Goal: Information Seeking & Learning: Learn about a topic

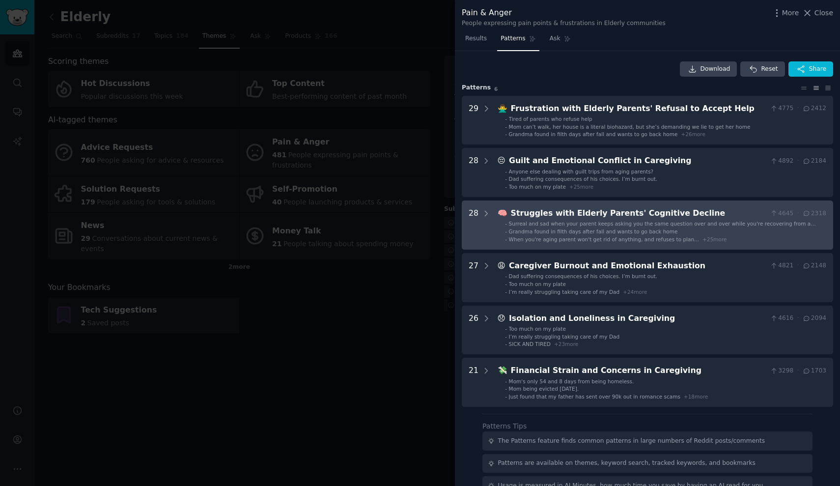
scroll to position [45, 0]
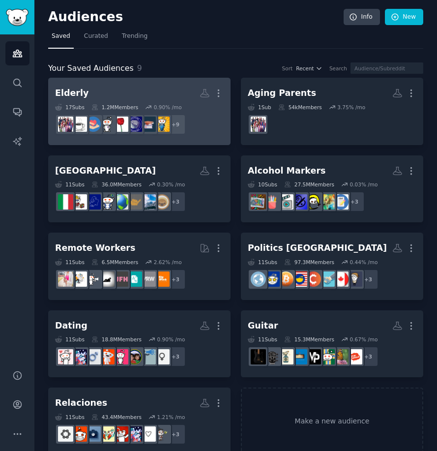
click at [156, 98] on h2 "Elderly More" at bounding box center [139, 93] width 169 height 17
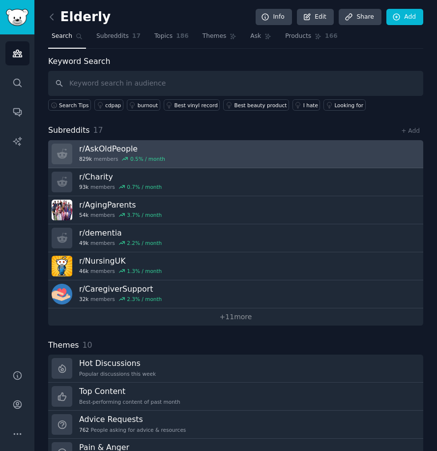
click at [193, 151] on link "r/ AskOldPeople 829k members 0.5 % / month" at bounding box center [235, 154] width 375 height 28
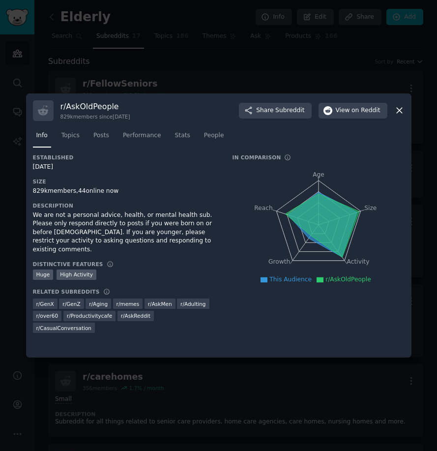
click at [188, 76] on div at bounding box center [218, 225] width 437 height 451
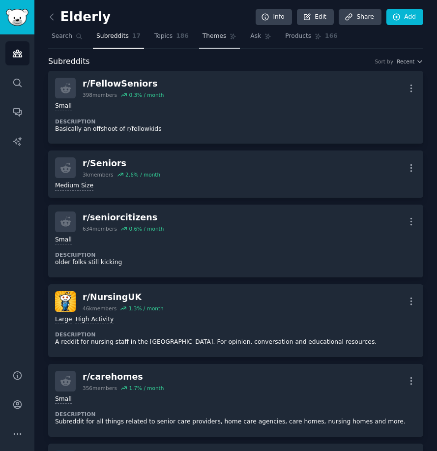
click at [218, 34] on span "Themes" at bounding box center [214, 36] width 24 height 9
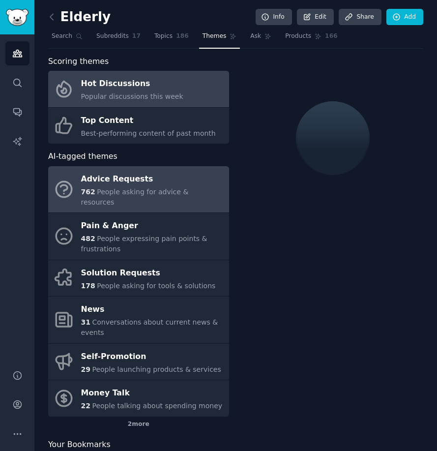
click at [203, 198] on link "Advice Requests 762 People asking for advice & resources" at bounding box center [138, 189] width 181 height 47
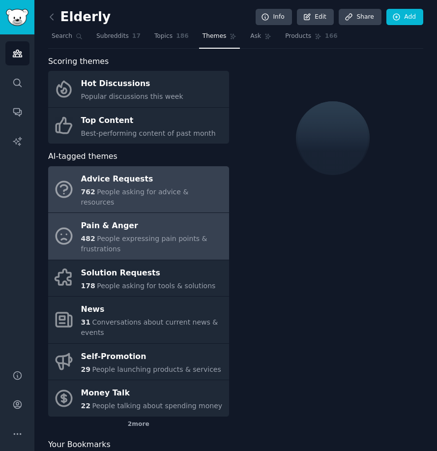
click at [195, 219] on div "Pain & Anger" at bounding box center [152, 226] width 143 height 16
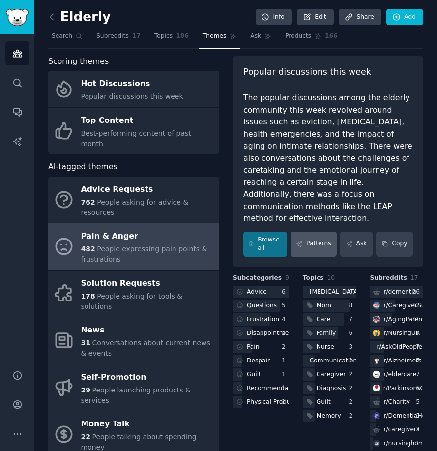
click at [314, 232] on link "Patterns" at bounding box center [313, 243] width 46 height 25
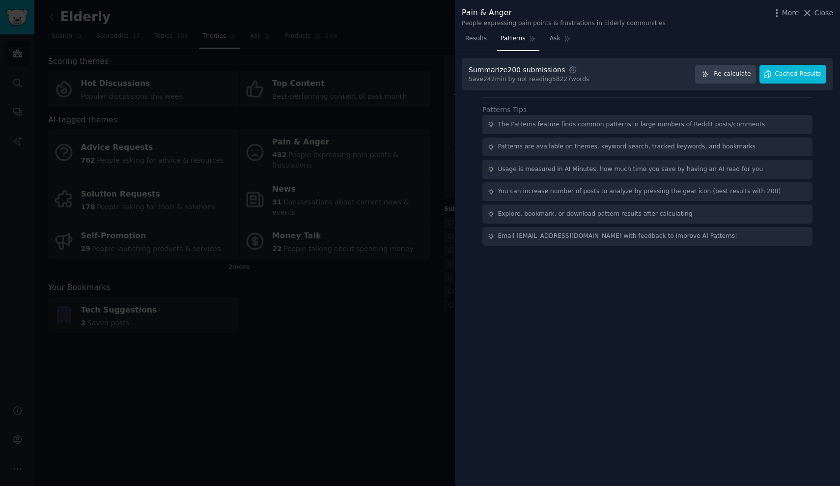
click at [436, 75] on span "Cached Results" at bounding box center [799, 74] width 46 height 9
